Goal: Transaction & Acquisition: Purchase product/service

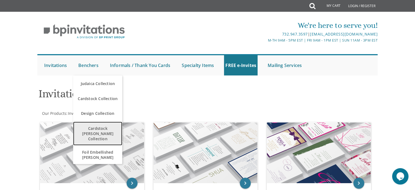
click at [103, 133] on span "Cardstock [PERSON_NAME] Collection" at bounding box center [98, 133] width 46 height 21
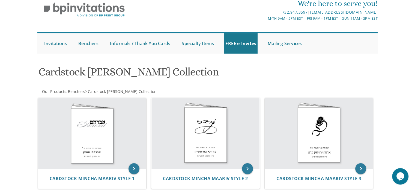
scroll to position [0, 0]
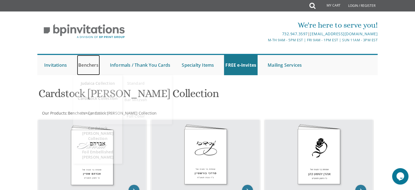
click at [89, 66] on link "Benchers" at bounding box center [88, 65] width 23 height 20
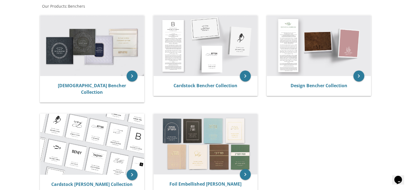
scroll to position [102, 0]
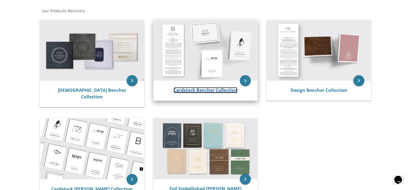
click at [203, 90] on link "Cardstock Bencher Collection" at bounding box center [206, 90] width 64 height 6
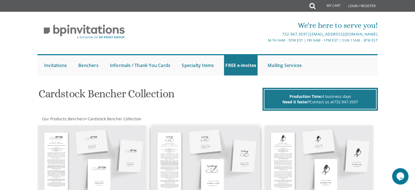
click at [258, 126] on img at bounding box center [206, 160] width 108 height 71
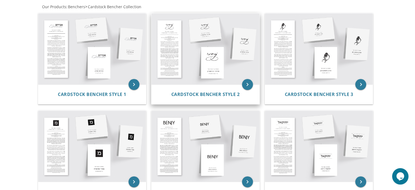
scroll to position [127, 0]
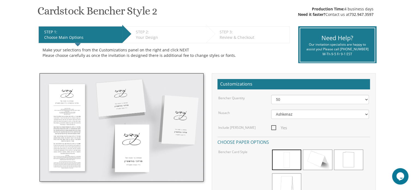
scroll to position [90, 0]
click at [300, 99] on select "50 60 70 80 90 100 125 150 175 200 225 250 275 300 325 350 375 400 425 450 475 …" at bounding box center [321, 99] width 98 height 9
select select "100"
click at [272, 95] on select "50 60 70 80 90 100 125 150 175 200 225 250 275 300 325 350 375 400 425 450 475 …" at bounding box center [321, 99] width 98 height 9
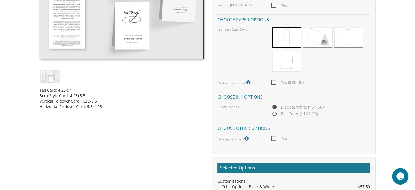
scroll to position [212, 0]
click at [273, 117] on span "Full Color ($102.00)" at bounding box center [295, 113] width 47 height 7
click at [273, 116] on input "Full Color ($102.00)" at bounding box center [274, 114] width 4 height 4
radio input "true"
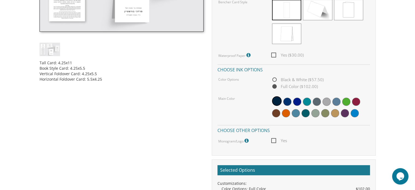
scroll to position [261, 0]
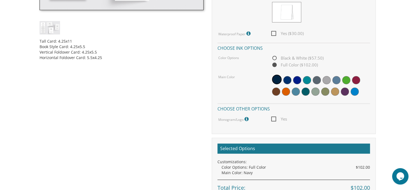
click at [183, 59] on div "Tall Card: 4.25x11 Book Style Card: 4.25x5.5 Vertical Foldover Card: 4.25x5.5 H…" at bounding box center [122, 47] width 164 height 26
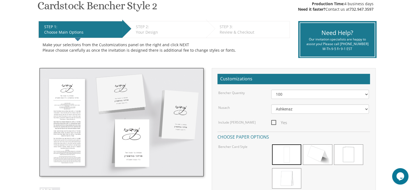
scroll to position [0, 0]
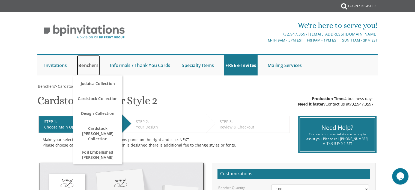
click at [86, 66] on link "Benchers" at bounding box center [88, 65] width 23 height 20
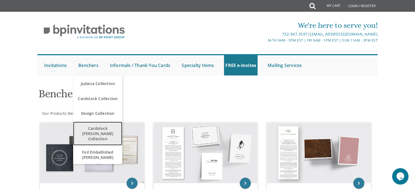
click at [104, 131] on span "Cardstock [PERSON_NAME] Collection" at bounding box center [98, 133] width 46 height 21
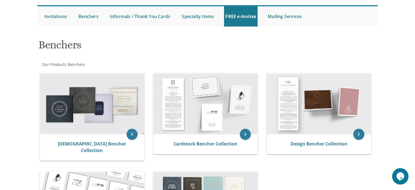
scroll to position [49, 0]
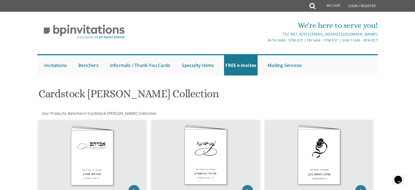
scroll to position [76, 0]
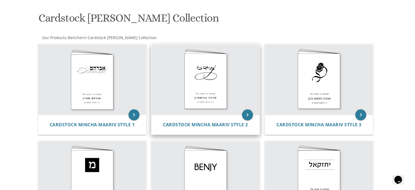
click at [203, 95] on img at bounding box center [206, 79] width 108 height 70
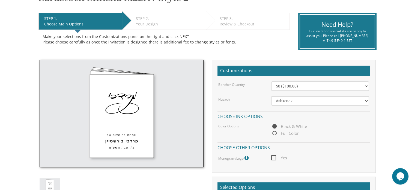
scroll to position [111, 0]
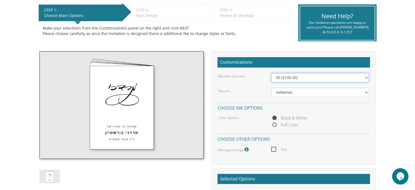
click at [322, 77] on select "50 ($100.00) 60 ($120.00) 70 ($140.00) 80 ($160.00) 90 ($180.00) 100 ($200.00) …" at bounding box center [321, 77] width 98 height 9
select select "60"
click at [272, 73] on select "50 ($100.00) 60 ($120.00) 70 ($140.00) 80 ($160.00) 90 ($180.00) 100 ($200.00) …" at bounding box center [321, 77] width 98 height 9
click at [287, 126] on span "Full Color" at bounding box center [286, 124] width 28 height 7
click at [275, 126] on input "Full Color" at bounding box center [274, 125] width 4 height 4
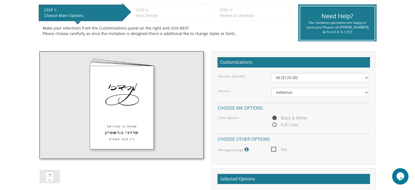
radio input "true"
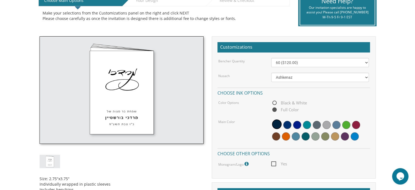
scroll to position [121, 0]
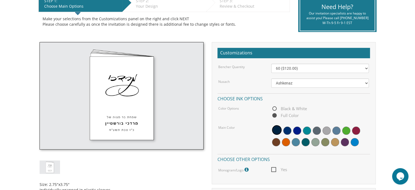
click at [273, 106] on span "Black & White" at bounding box center [290, 108] width 36 height 7
click at [273, 107] on input "Black & White" at bounding box center [274, 109] width 4 height 4
radio input "true"
click at [273, 115] on span "Full Color" at bounding box center [286, 115] width 28 height 7
click at [273, 115] on input "Full Color" at bounding box center [274, 116] width 4 height 4
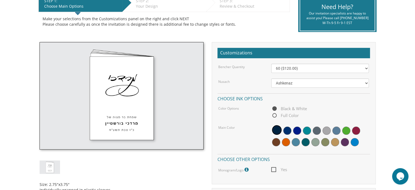
radio input "true"
